Goal: Task Accomplishment & Management: Manage account settings

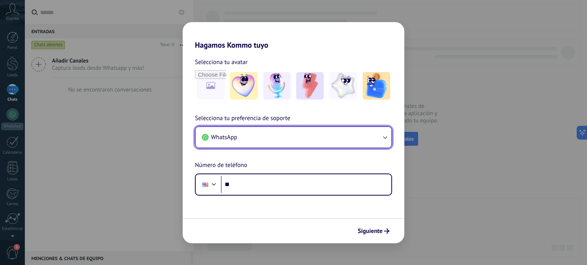
click at [276, 139] on button "WhatsApp" at bounding box center [294, 137] width 196 height 21
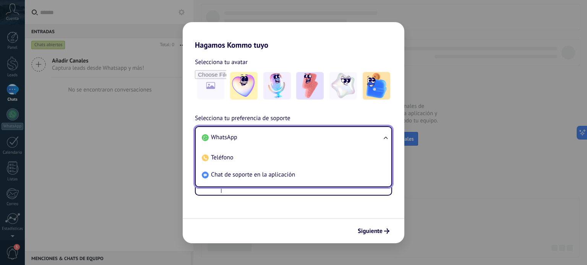
click at [230, 141] on span "WhatsApp" at bounding box center [224, 138] width 26 height 8
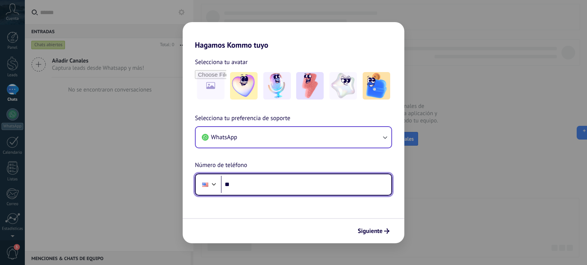
click at [247, 187] on input "**" at bounding box center [306, 185] width 170 height 18
type input "**********"
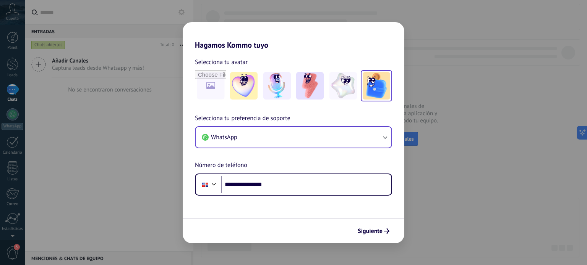
click at [372, 90] on img at bounding box center [375, 85] width 27 height 27
click at [373, 232] on span "Siguiente" at bounding box center [369, 231] width 25 height 5
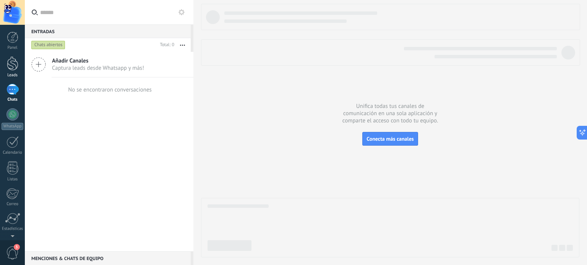
click at [21, 67] on link "Leads" at bounding box center [12, 67] width 25 height 21
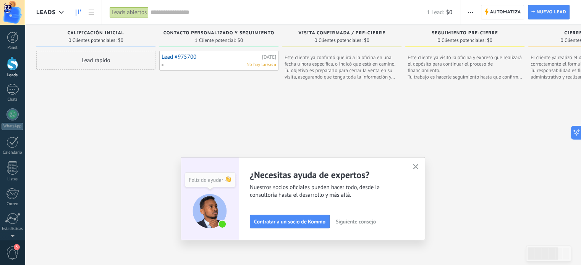
click at [416, 167] on icon "button" at bounding box center [416, 167] width 6 height 6
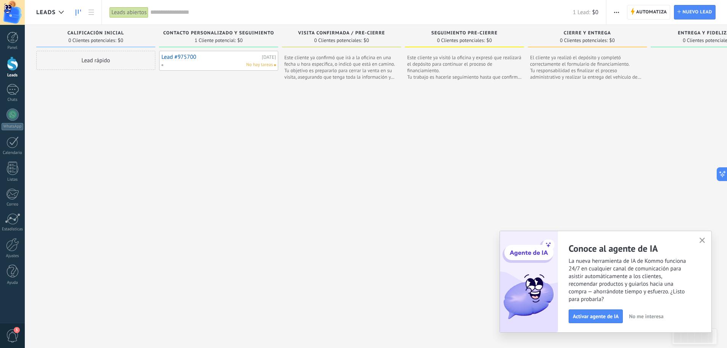
click at [171, 57] on link "Lead #975700" at bounding box center [211, 57] width 99 height 6
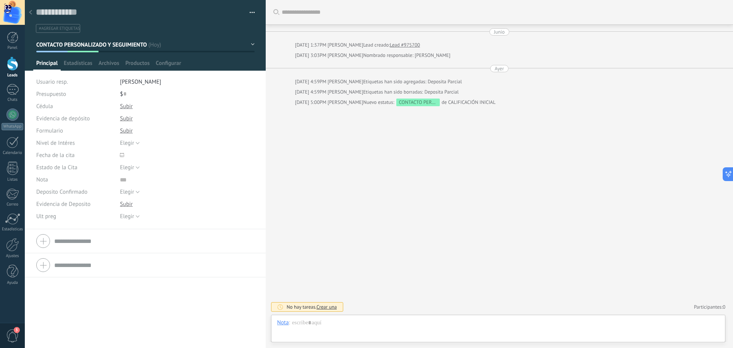
scroll to position [8, 0]
drag, startPoint x: 248, startPoint y: 18, endPoint x: 255, endPoint y: 30, distance: 13.7
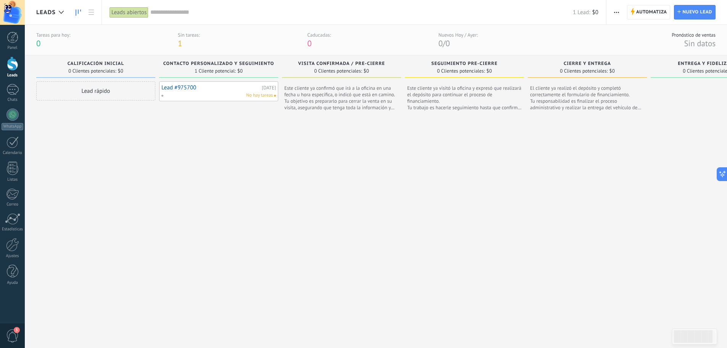
click at [178, 87] on link "Lead #975700" at bounding box center [211, 87] width 99 height 6
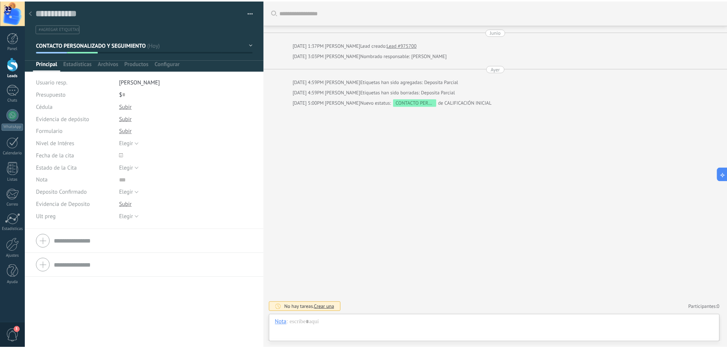
scroll to position [8, 0]
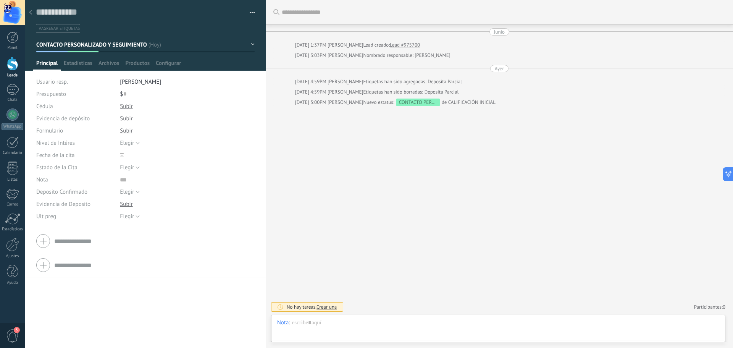
click at [31, 10] on icon at bounding box center [30, 12] width 3 height 5
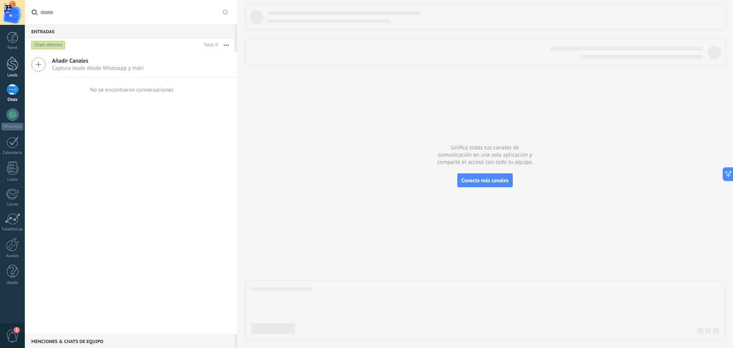
click at [17, 66] on div at bounding box center [12, 64] width 11 height 14
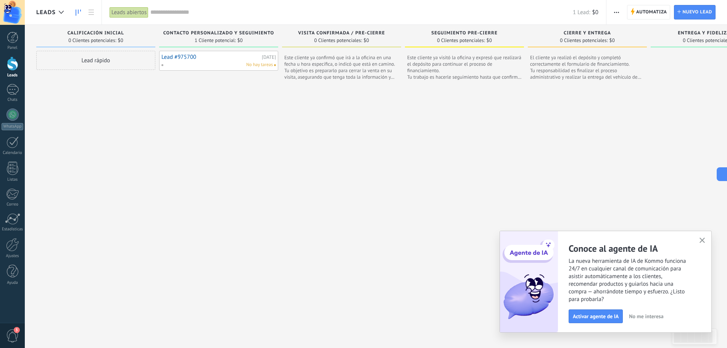
click at [580, 241] on use "button" at bounding box center [703, 241] width 6 height 6
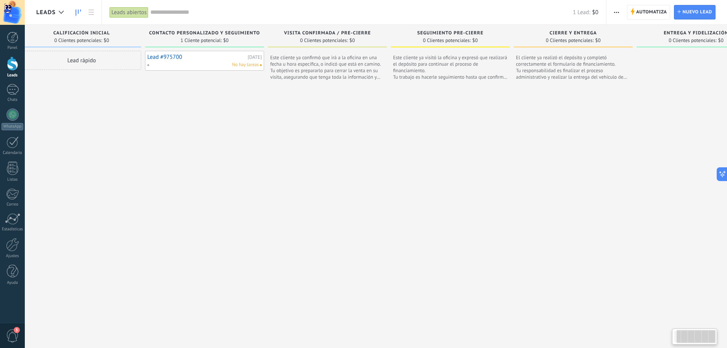
scroll to position [0, 54]
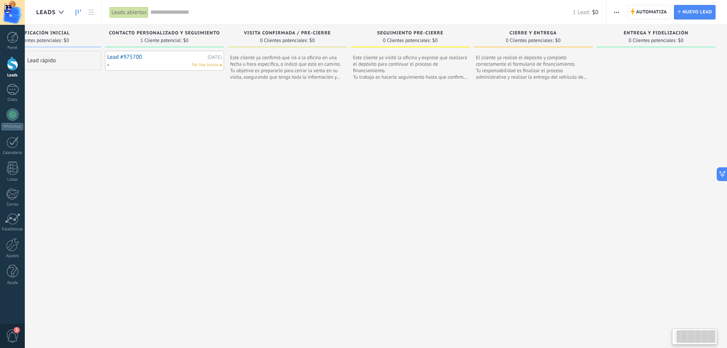
drag, startPoint x: 670, startPoint y: 168, endPoint x: 417, endPoint y: 175, distance: 252.9
click at [417, 175] on div "Leads Entrantes Solicitudes: 0 0 0 0 0 0 0 0 0 CALIFICACIÓN INICIAL 0 Clientes …" at bounding box center [354, 181] width 745 height 312
click at [320, 188] on div at bounding box center [289, 213] width 119 height 248
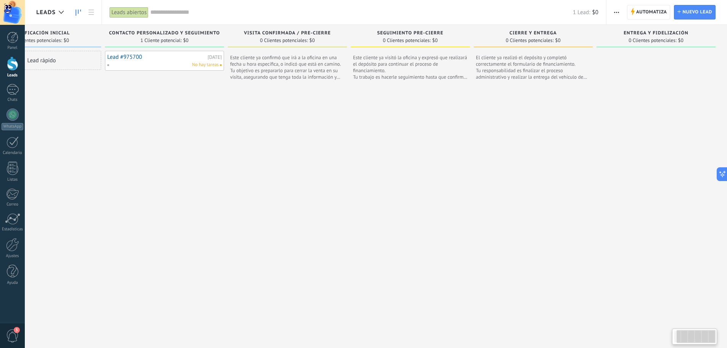
drag, startPoint x: 616, startPoint y: 99, endPoint x: 581, endPoint y: 103, distance: 35.3
click at [580, 103] on div "Leads Entrantes Solicitudes: 0 0 0 0 0 0 0 0 0 CALIFICACIÓN INICIAL 0 Clientes …" at bounding box center [354, 181] width 745 height 312
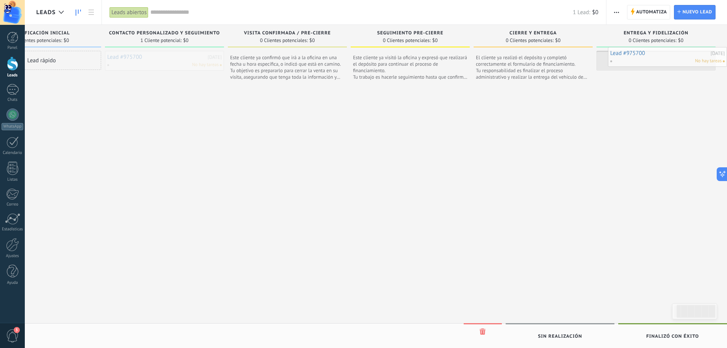
drag, startPoint x: 128, startPoint y: 57, endPoint x: 648, endPoint y: 53, distance: 519.7
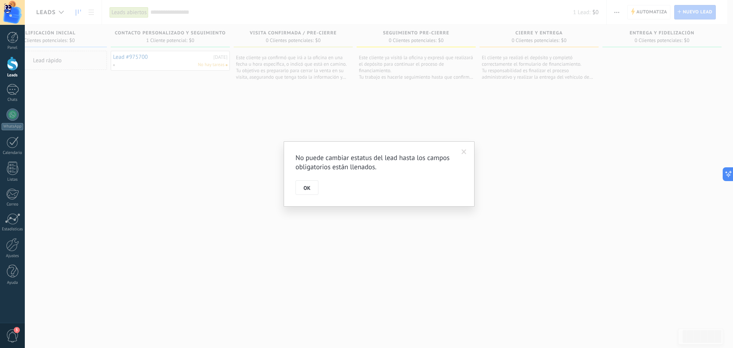
click at [464, 152] on span at bounding box center [464, 151] width 5 height 5
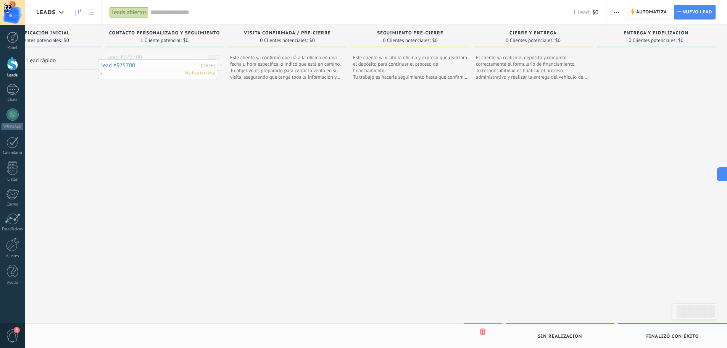
drag, startPoint x: 163, startPoint y: 59, endPoint x: 147, endPoint y: 61, distance: 16.6
click at [18, 92] on div at bounding box center [12, 89] width 12 height 11
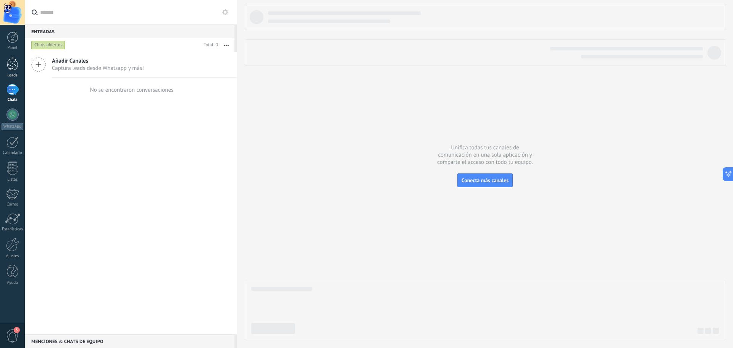
click at [13, 65] on div at bounding box center [12, 64] width 11 height 14
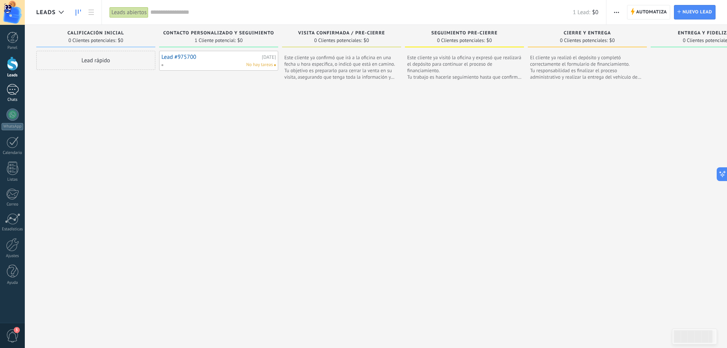
click at [18, 92] on div at bounding box center [12, 89] width 12 height 11
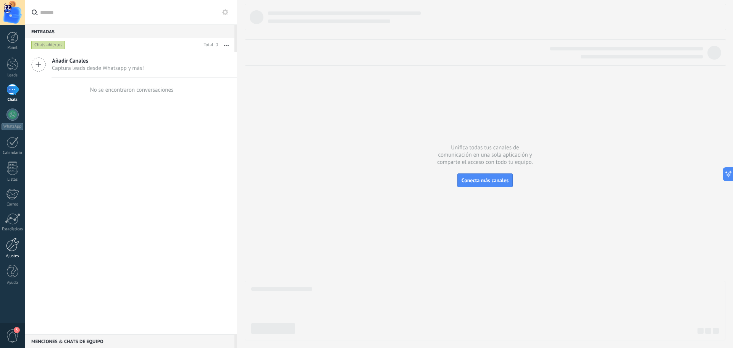
click at [16, 251] on link "Ajustes" at bounding box center [12, 248] width 25 height 21
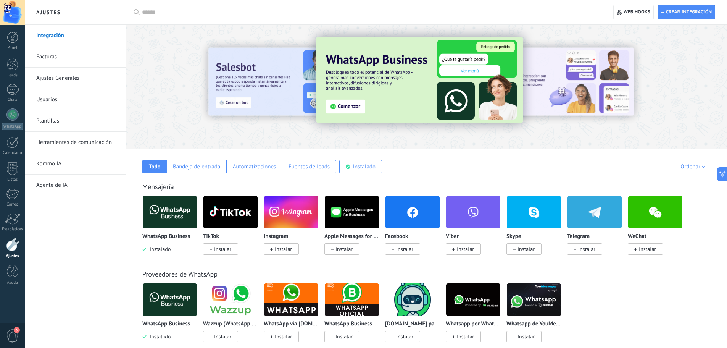
click at [405, 251] on span "Instalar" at bounding box center [404, 249] width 17 height 7
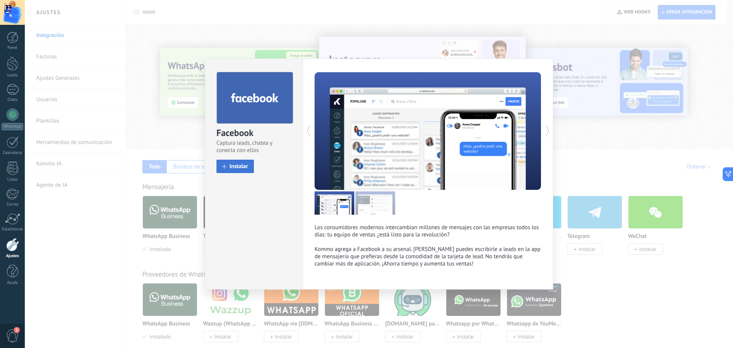
click at [238, 164] on span "Instalar" at bounding box center [238, 166] width 19 height 6
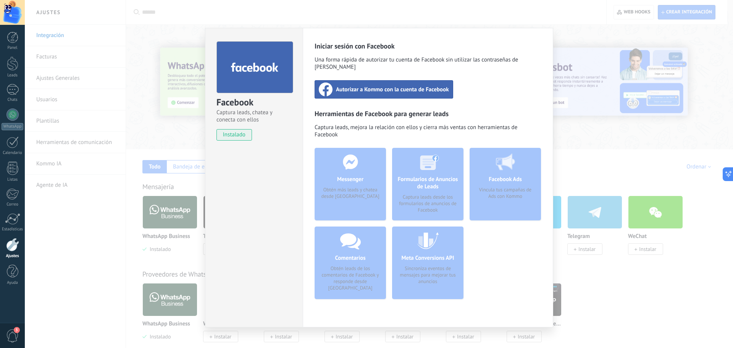
click at [375, 86] on span "Autorizar a Kommo con la cuenta de Facebook" at bounding box center [392, 90] width 113 height 8
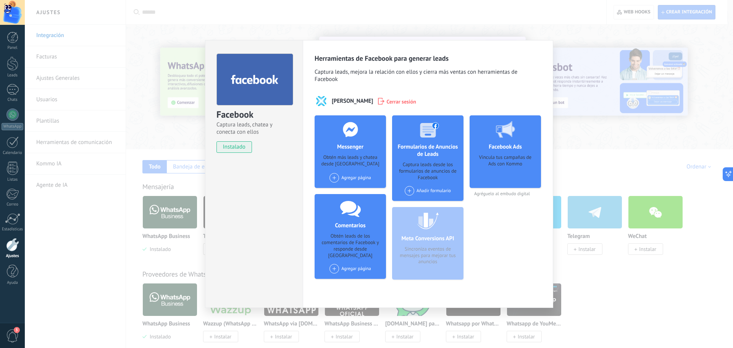
click at [335, 176] on span at bounding box center [335, 178] width 10 height 10
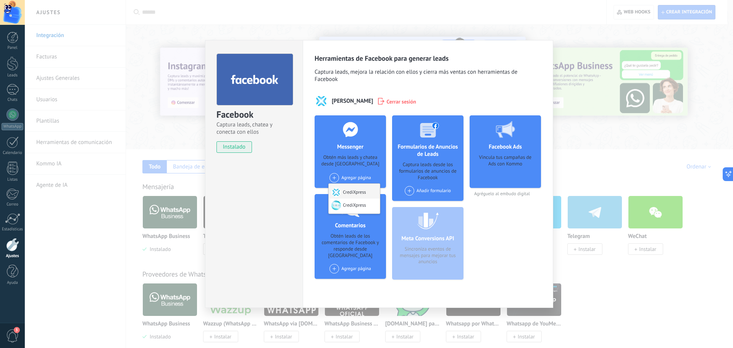
click at [356, 190] on div "CrediXpress" at bounding box center [354, 191] width 51 height 15
click at [332, 179] on span at bounding box center [335, 178] width 10 height 10
click at [356, 206] on div "CrediXpress" at bounding box center [354, 206] width 51 height 15
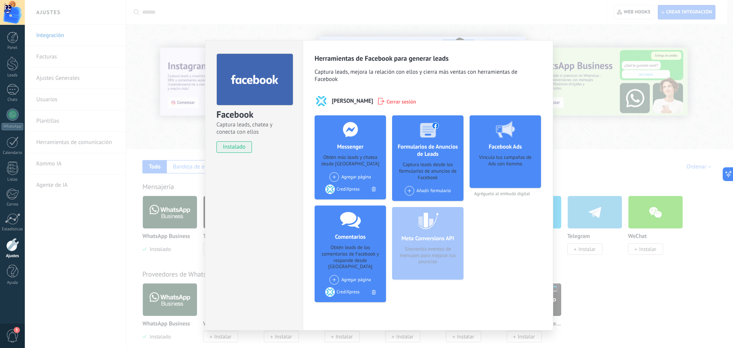
click at [332, 176] on span at bounding box center [335, 177] width 10 height 10
click at [351, 191] on div "CrediXpress" at bounding box center [354, 191] width 51 height 17
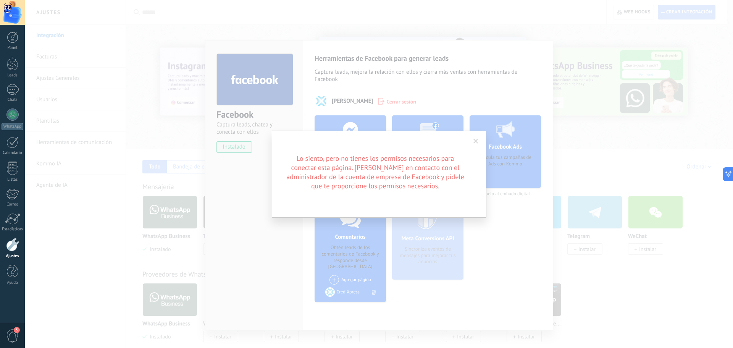
click at [335, 177] on h2 "Lo siento, pero no tienes los permisos necesarios para conectar esta página. [P…" at bounding box center [375, 172] width 183 height 37
click at [476, 139] on span at bounding box center [475, 141] width 5 height 5
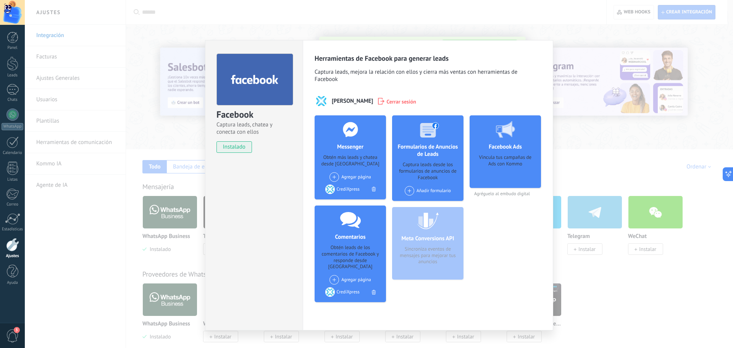
click at [334, 177] on span at bounding box center [335, 177] width 10 height 10
click at [351, 192] on div "CrediXpress" at bounding box center [354, 191] width 51 height 17
click at [333, 176] on span at bounding box center [335, 177] width 10 height 10
click at [353, 195] on body ".abccls-1,.abccls-2{fill-rule:evenodd}.abccls-2{fill:#fff} .abfcls-1{fill:none}…" at bounding box center [366, 174] width 733 height 348
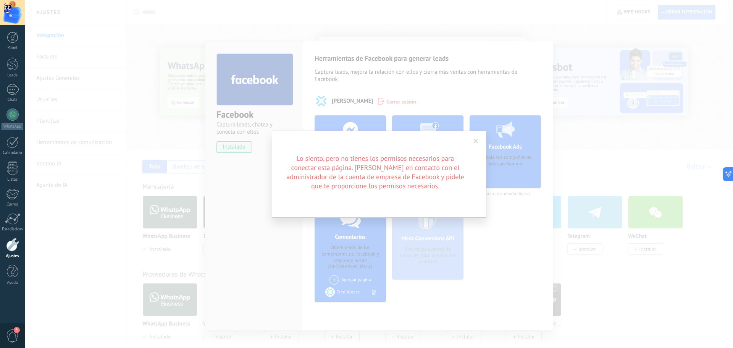
click at [478, 143] on span at bounding box center [475, 141] width 5 height 5
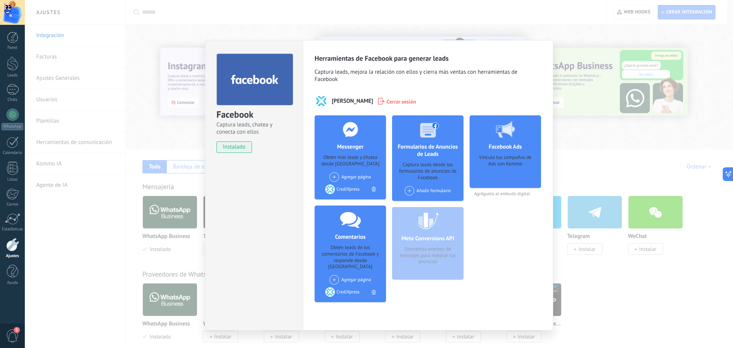
click at [409, 196] on div "Añadir formulario" at bounding box center [428, 193] width 50 height 15
click at [410, 191] on span at bounding box center [410, 191] width 10 height 10
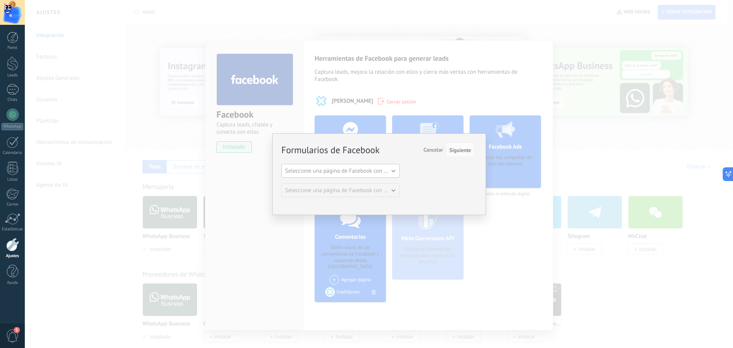
click at [341, 172] on span "Seleccione una página de Facebook con formas" at bounding box center [342, 170] width 115 height 7
click at [433, 150] on span "Cancelar" at bounding box center [432, 149] width 19 height 7
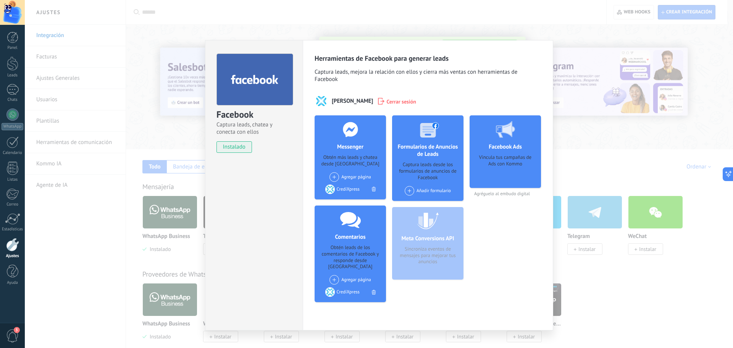
click at [570, 166] on div "Facebook Captura leads, chatea y conecta con ellos instalado Desinstalar Herram…" at bounding box center [379, 174] width 708 height 348
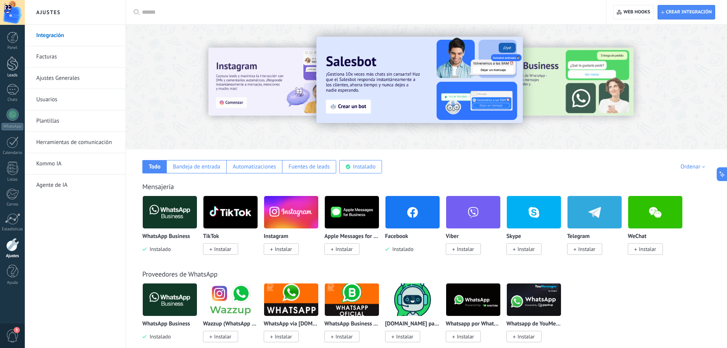
drag, startPoint x: 115, startPoint y: 29, endPoint x: 8, endPoint y: 73, distance: 116.1
click at [107, 34] on li "Integración" at bounding box center [75, 35] width 101 height 21
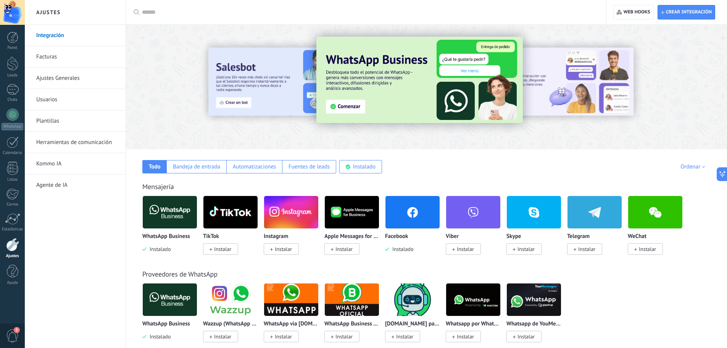
click at [282, 247] on span "Instalar" at bounding box center [283, 249] width 17 height 7
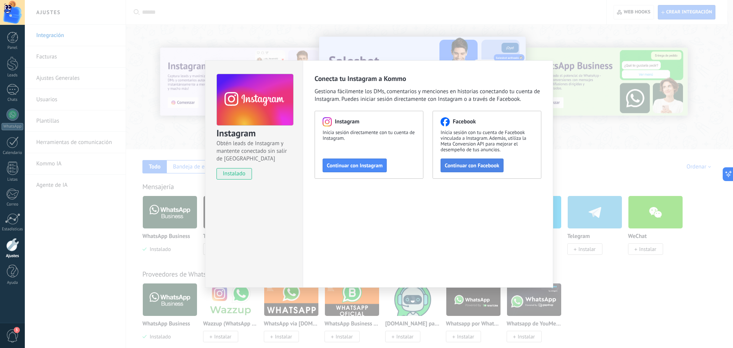
click at [500, 165] on button "Continuar con Facebook" at bounding box center [472, 165] width 63 height 14
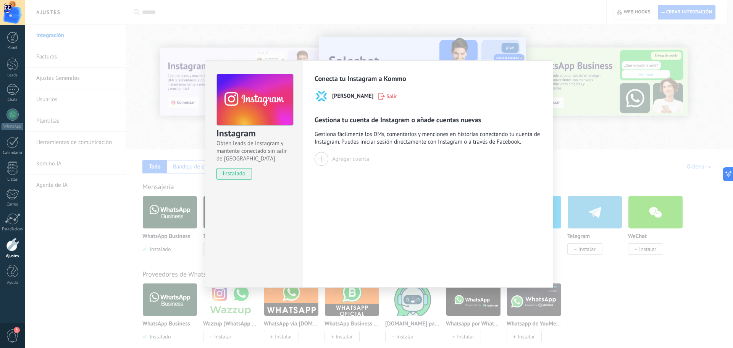
click at [325, 158] on div at bounding box center [322, 159] width 14 height 14
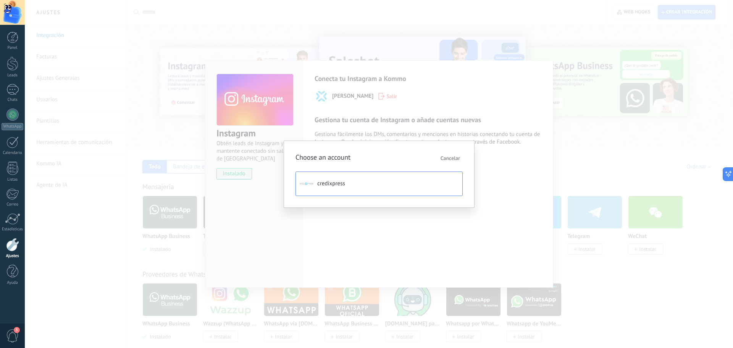
click at [353, 183] on button "credixpress" at bounding box center [379, 183] width 167 height 24
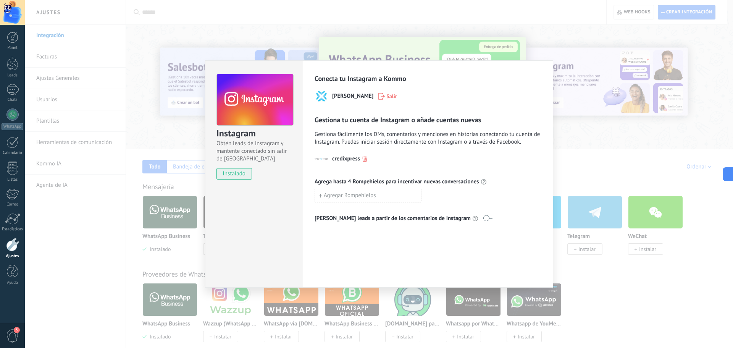
click at [567, 165] on div "Instagram Obtén leads de Instagram y mantente conectado sin salir de Kommo inst…" at bounding box center [379, 174] width 708 height 348
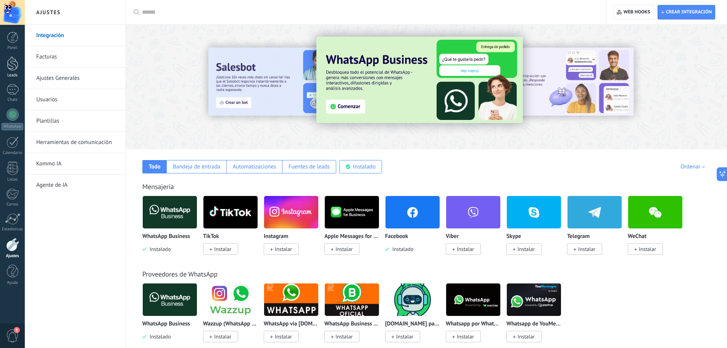
click at [15, 69] on div at bounding box center [12, 64] width 11 height 14
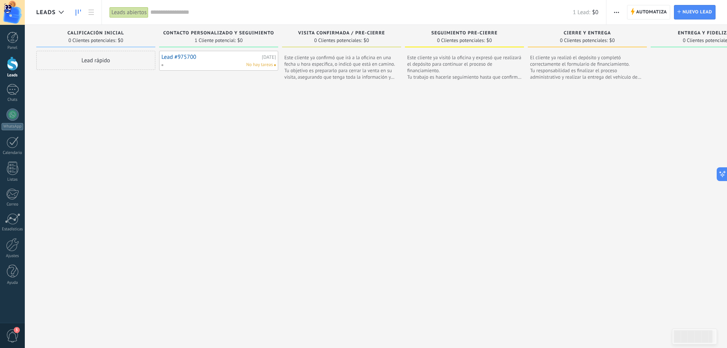
click at [11, 68] on div at bounding box center [12, 64] width 11 height 14
click at [177, 57] on link "Lead #975700" at bounding box center [211, 57] width 99 height 6
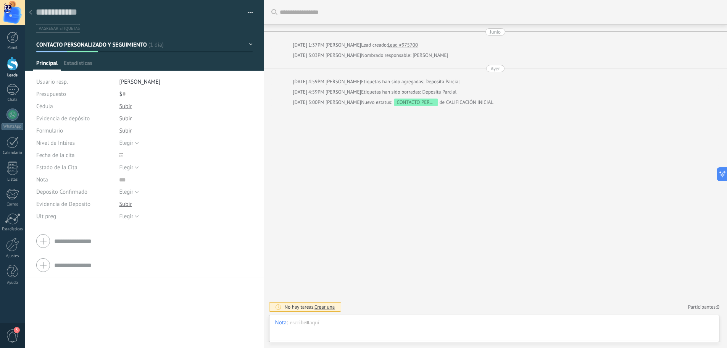
type textarea "***"
click at [40, 238] on div at bounding box center [145, 240] width 218 height 19
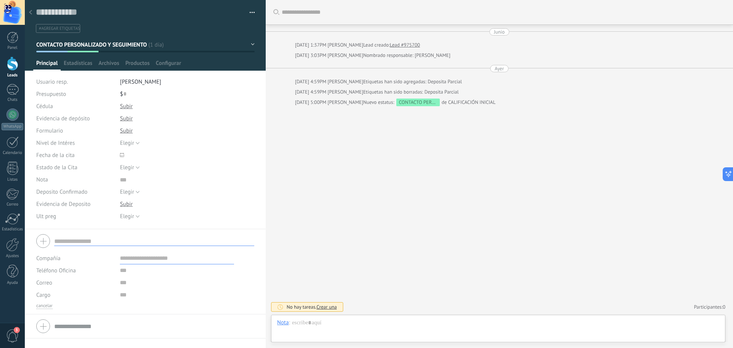
click at [85, 265] on div "Teléfono Oficina Ofic. directo Celular Fax Casa Otro Teléfono Oficina" at bounding box center [75, 270] width 78 height 12
click at [122, 265] on input "text" at bounding box center [177, 270] width 114 height 12
type input "**********"
